Goal: Task Accomplishment & Management: Manage account settings

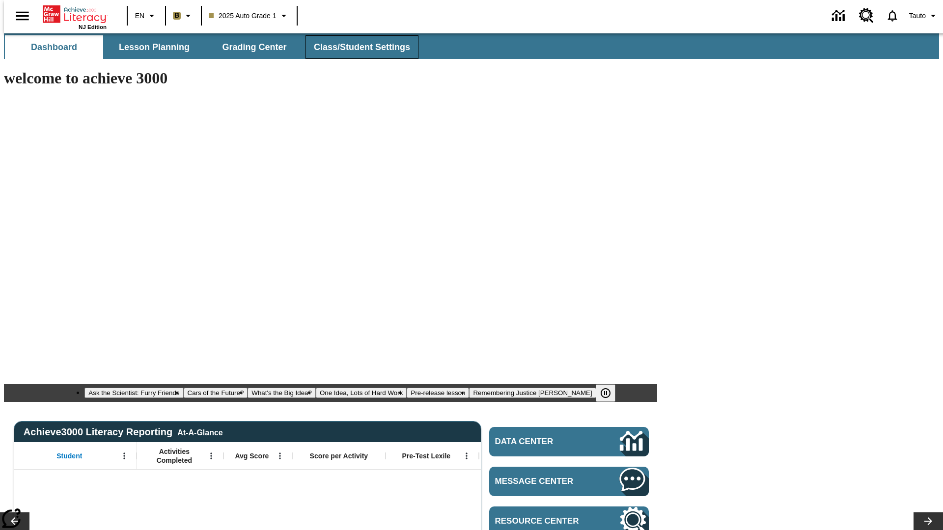
click at [357, 47] on span "Class/Student Settings" at bounding box center [362, 47] width 96 height 11
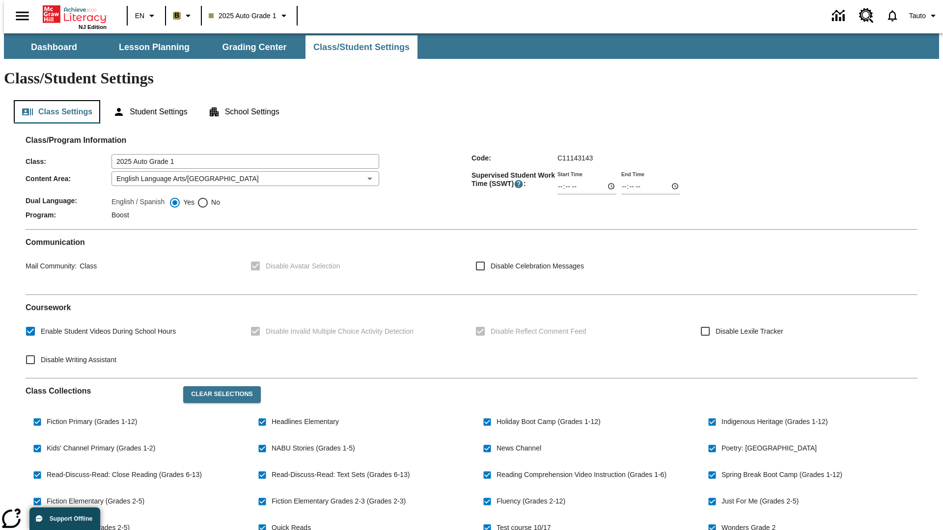
click at [53, 100] on button "Class Settings" at bounding box center [57, 112] width 86 height 24
checkbox input "true"
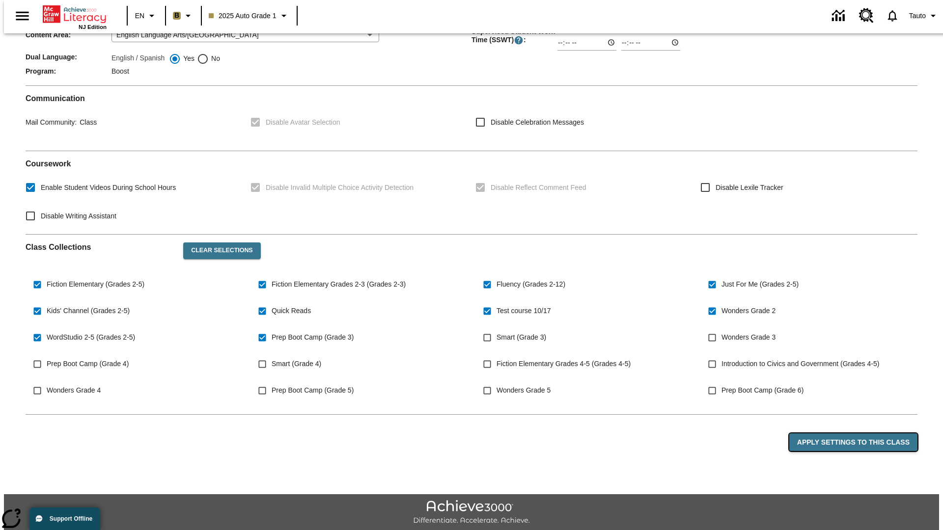
click at [860, 434] on button "Apply Settings to this Class" at bounding box center [853, 443] width 128 height 18
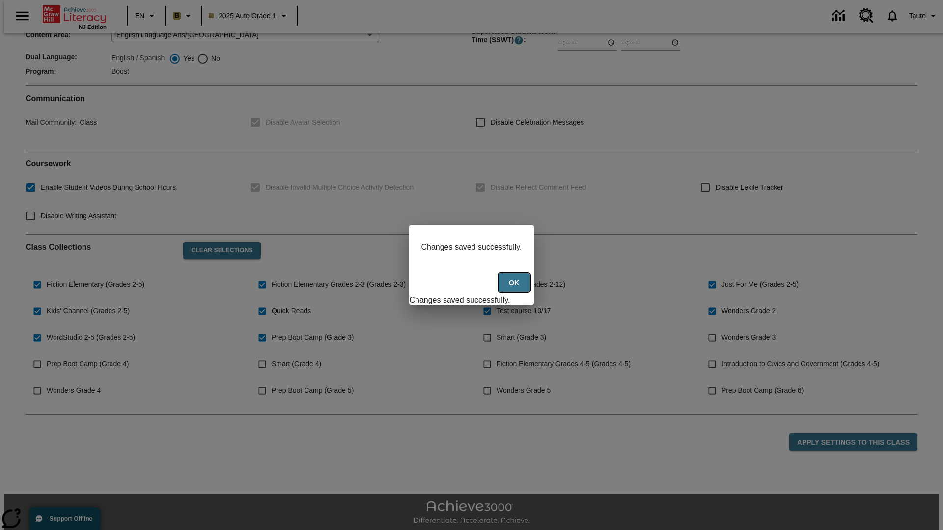
click at [515, 288] on button "Ok" at bounding box center [513, 282] width 31 height 19
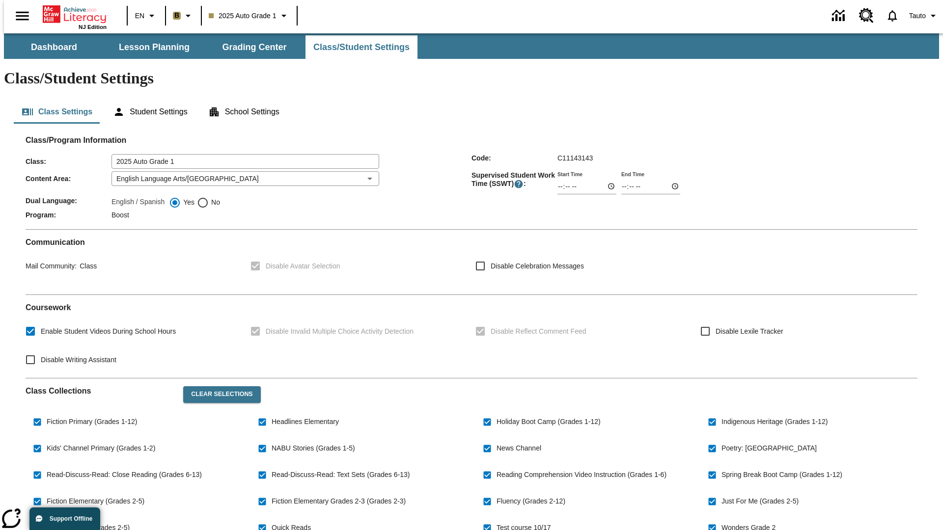
scroll to position [144, 0]
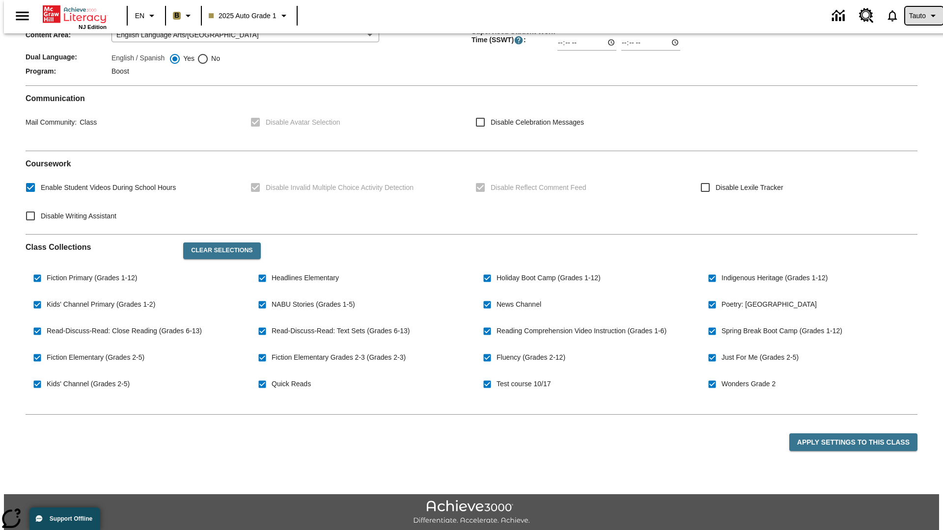
click at [919, 16] on span "Tauto" at bounding box center [917, 16] width 17 height 10
